Goal: Navigation & Orientation: Find specific page/section

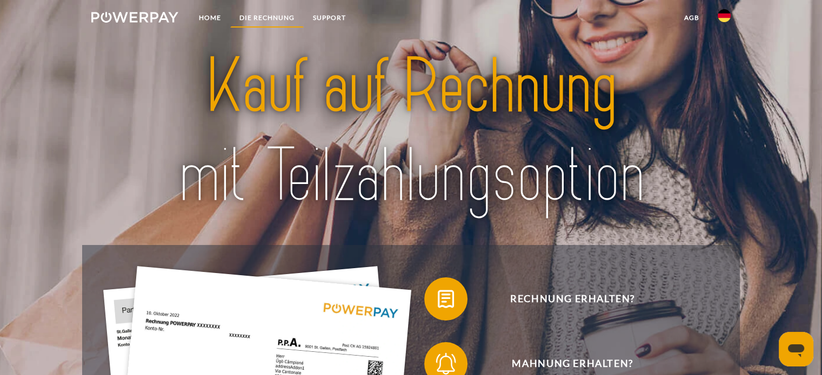
click at [257, 15] on link "DIE RECHNUNG" at bounding box center [266, 17] width 73 height 19
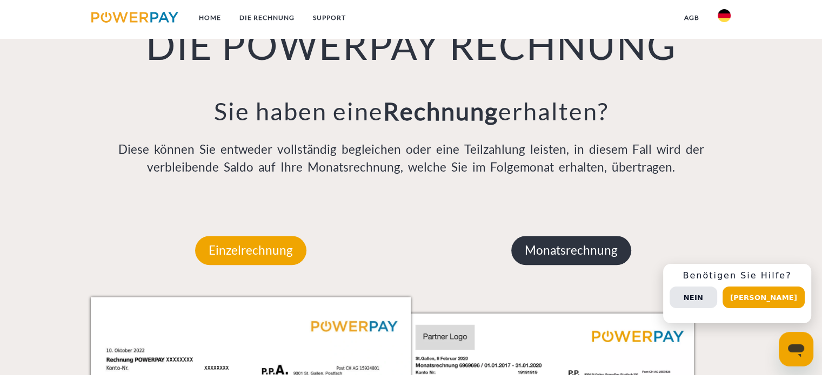
scroll to position [806, 0]
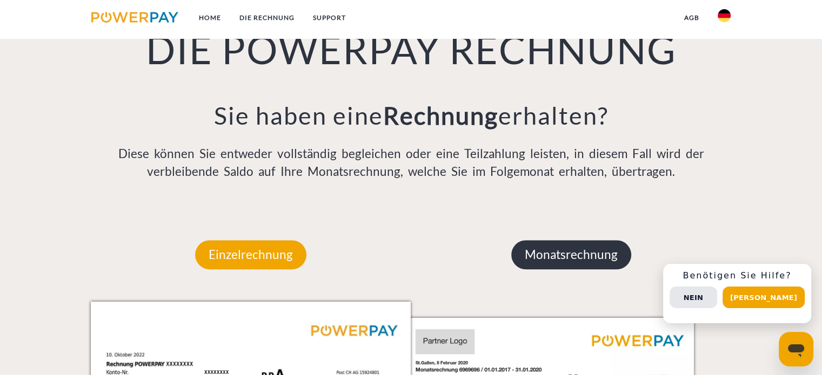
click at [597, 259] on p "Monatsrechnung" at bounding box center [571, 254] width 120 height 29
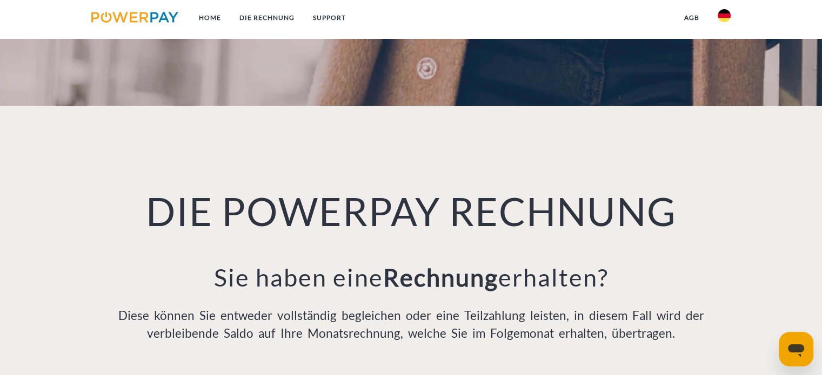
scroll to position [0, 0]
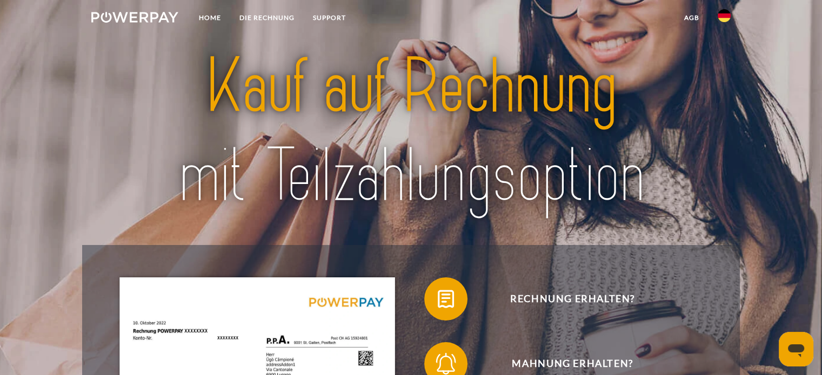
click at [152, 23] on link at bounding box center [134, 19] width 105 height 22
click at [205, 17] on link "Home" at bounding box center [210, 17] width 41 height 19
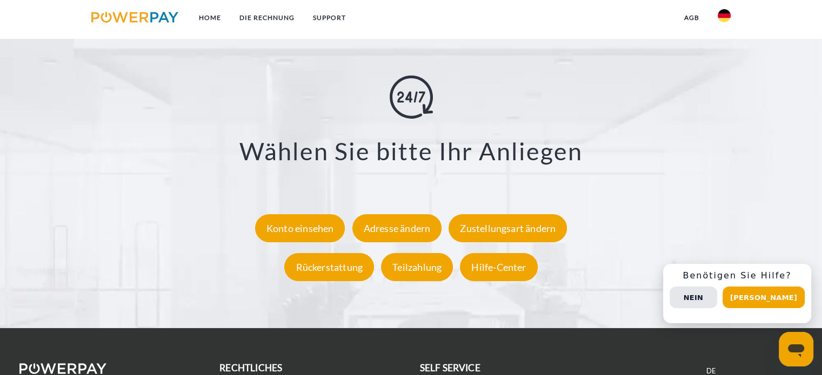
scroll to position [1999, 0]
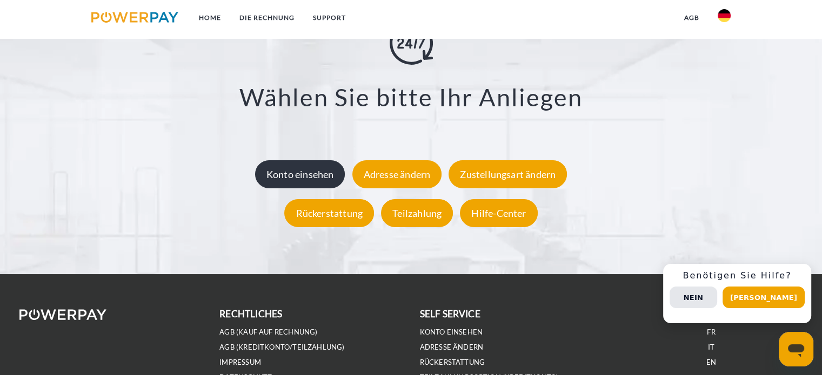
click at [326, 174] on div "Konto einsehen" at bounding box center [300, 174] width 90 height 28
